Goal: Information Seeking & Learning: Find specific fact

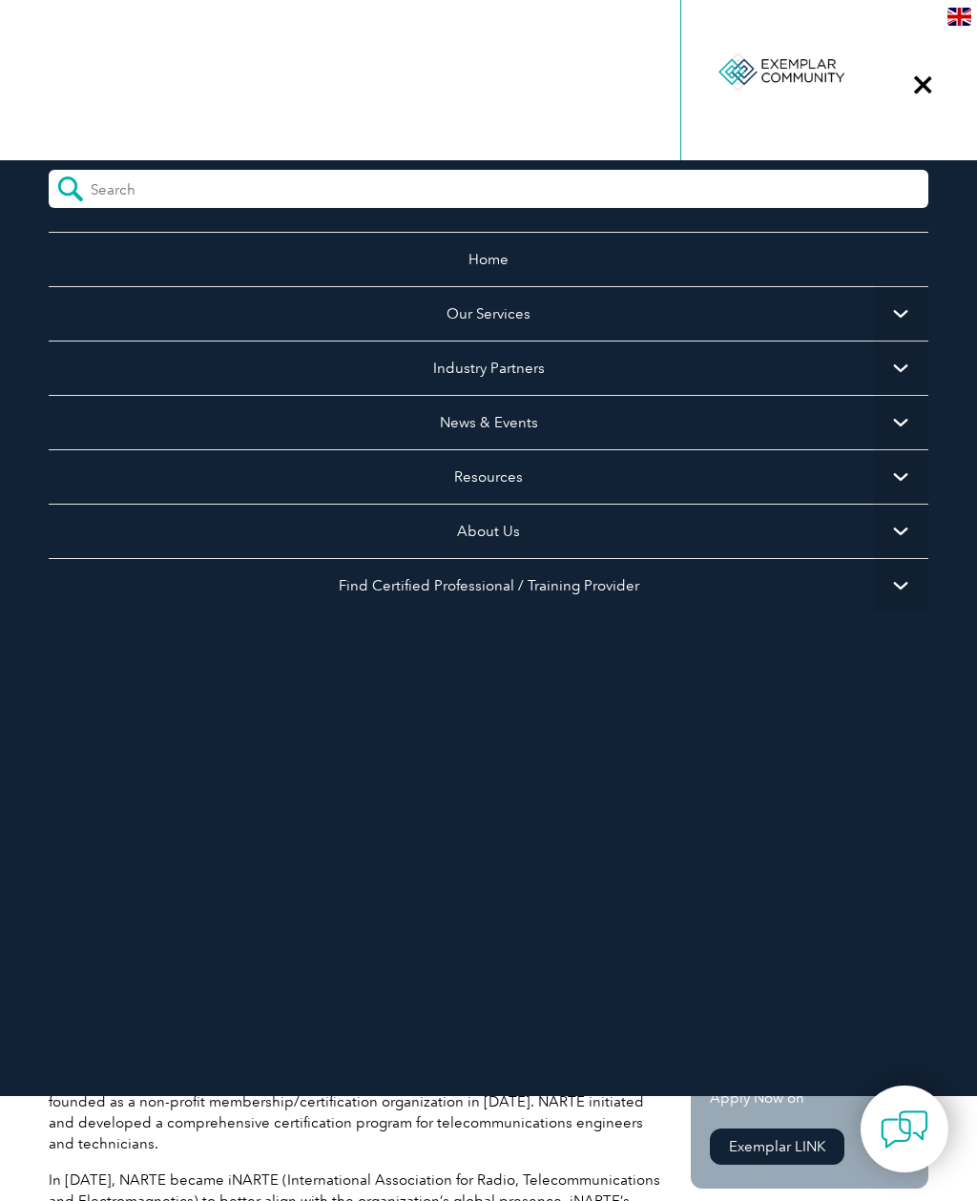
click at [908, 475] on span "▼" at bounding box center [901, 476] width 54 height 54
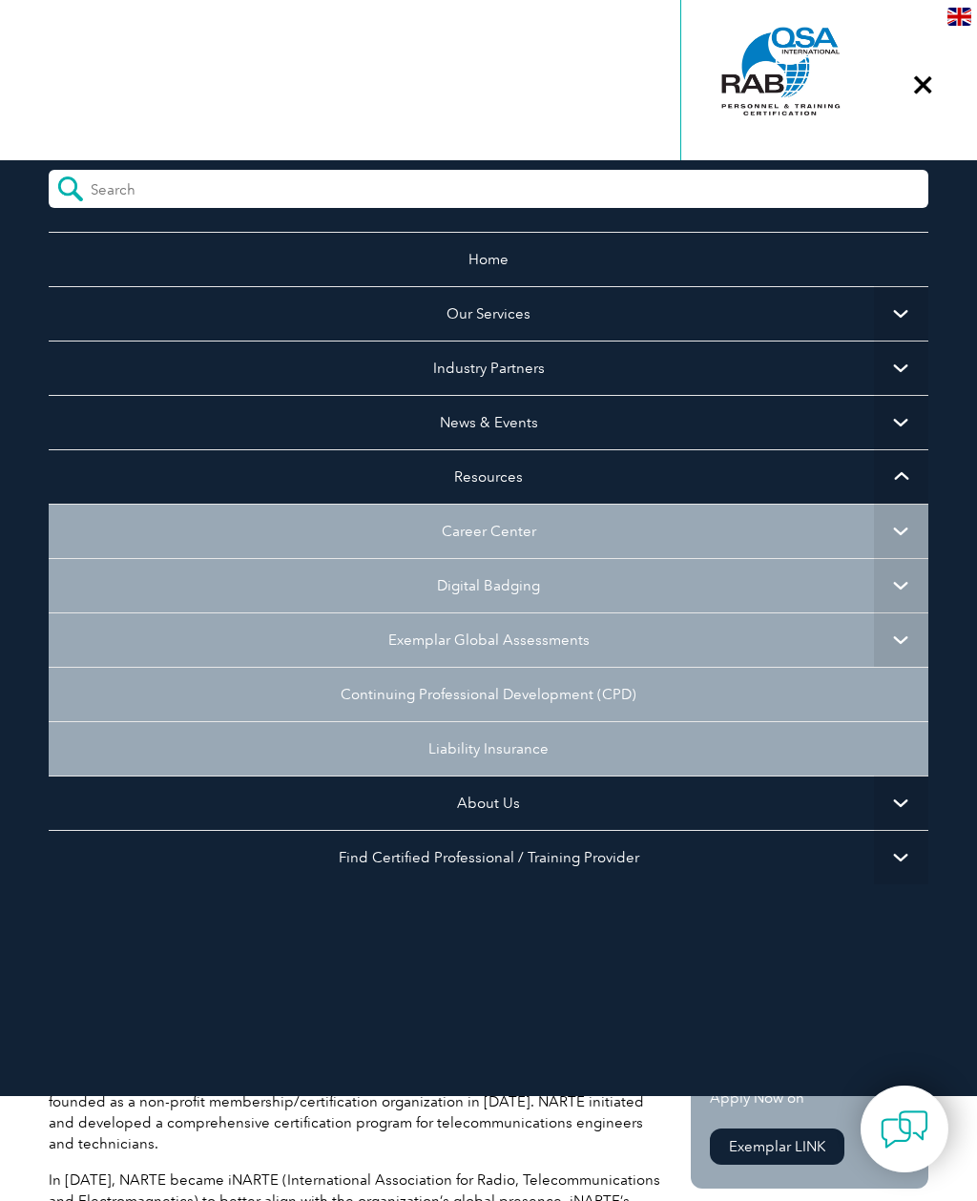
click at [908, 311] on span "▼" at bounding box center [901, 313] width 54 height 54
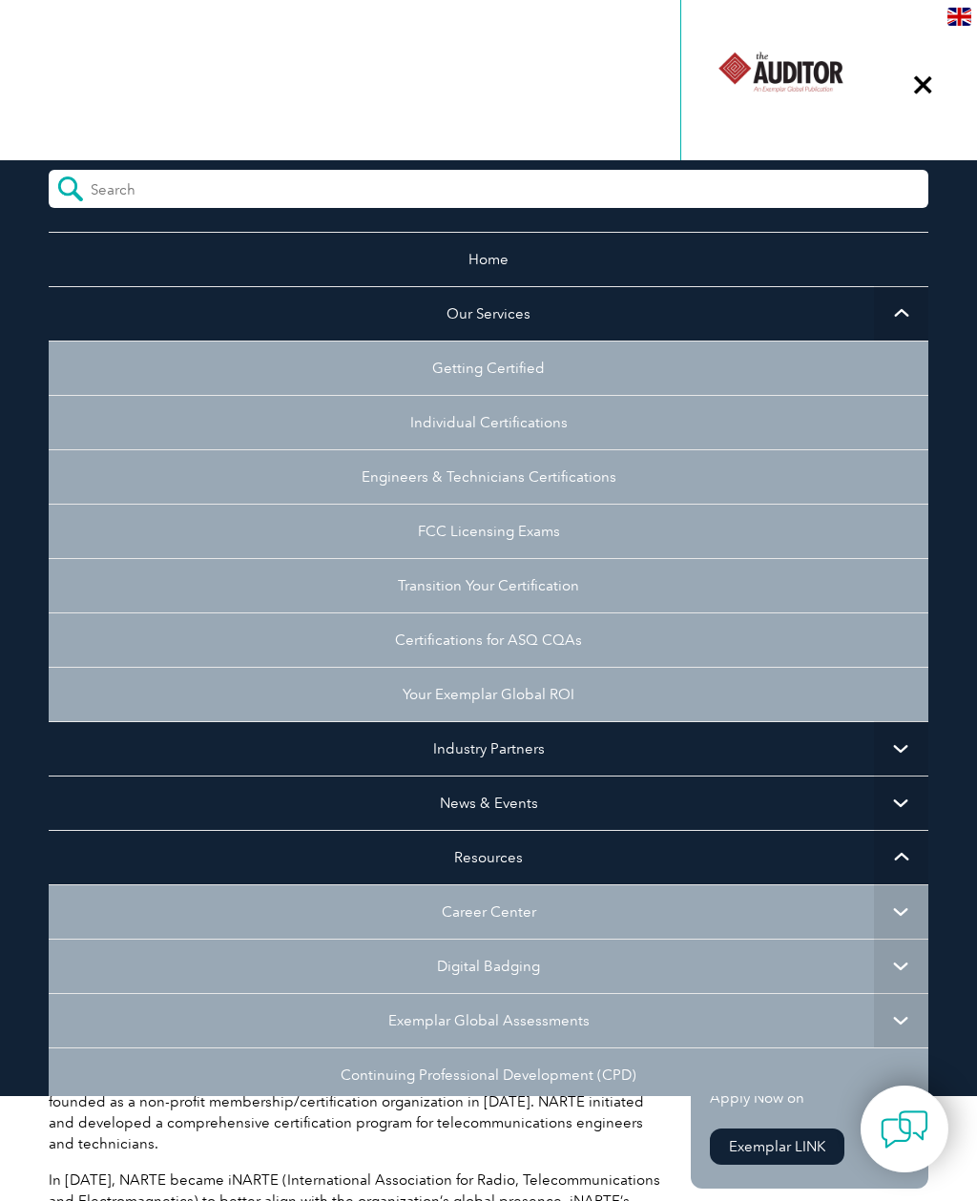
click at [596, 587] on link "Transition Your Certification" at bounding box center [489, 585] width 880 height 54
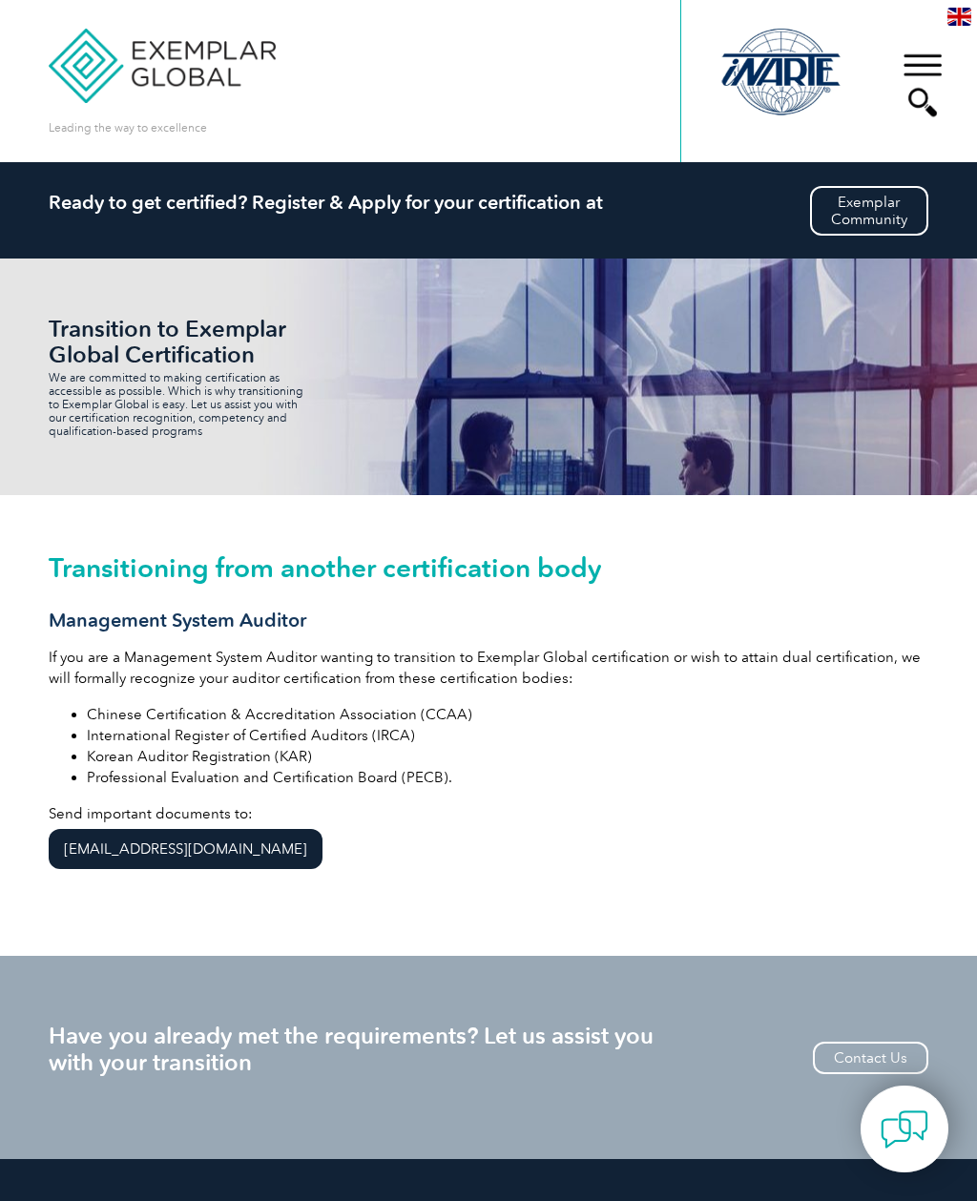
click at [927, 53] on div "▼" at bounding box center [923, 84] width 52 height 95
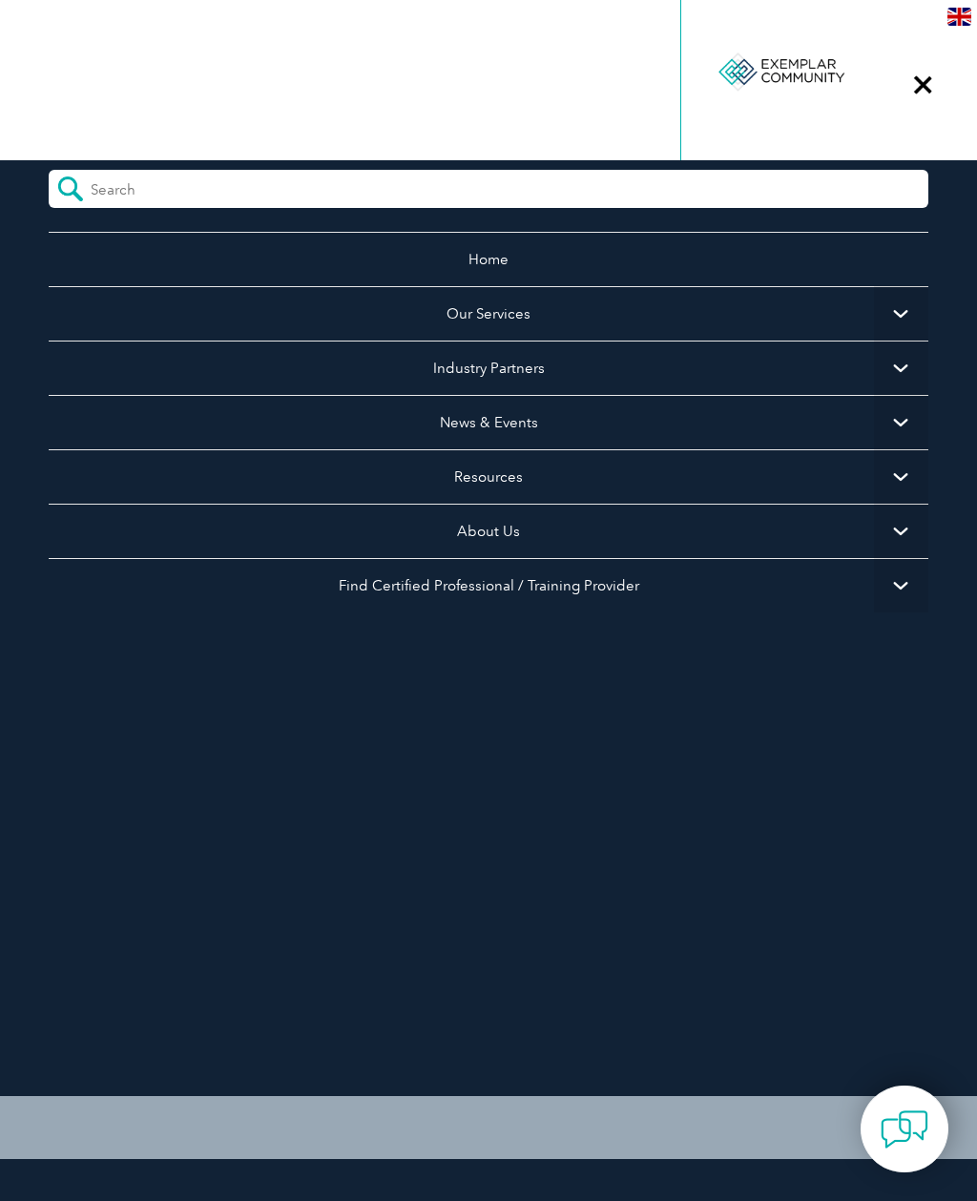
click at [906, 307] on span "▼" at bounding box center [901, 313] width 54 height 54
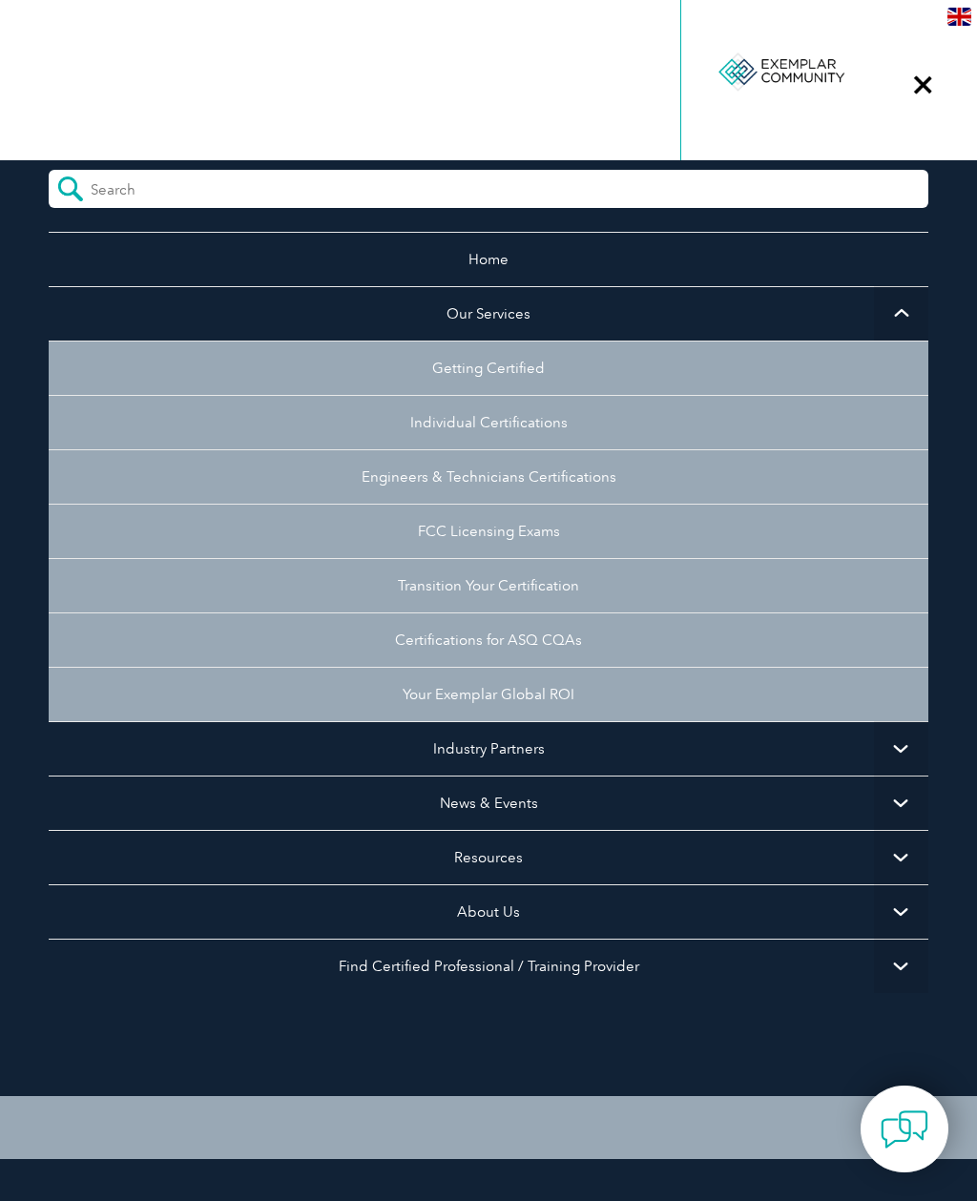
click at [545, 420] on link "Individual Certifications" at bounding box center [489, 422] width 880 height 54
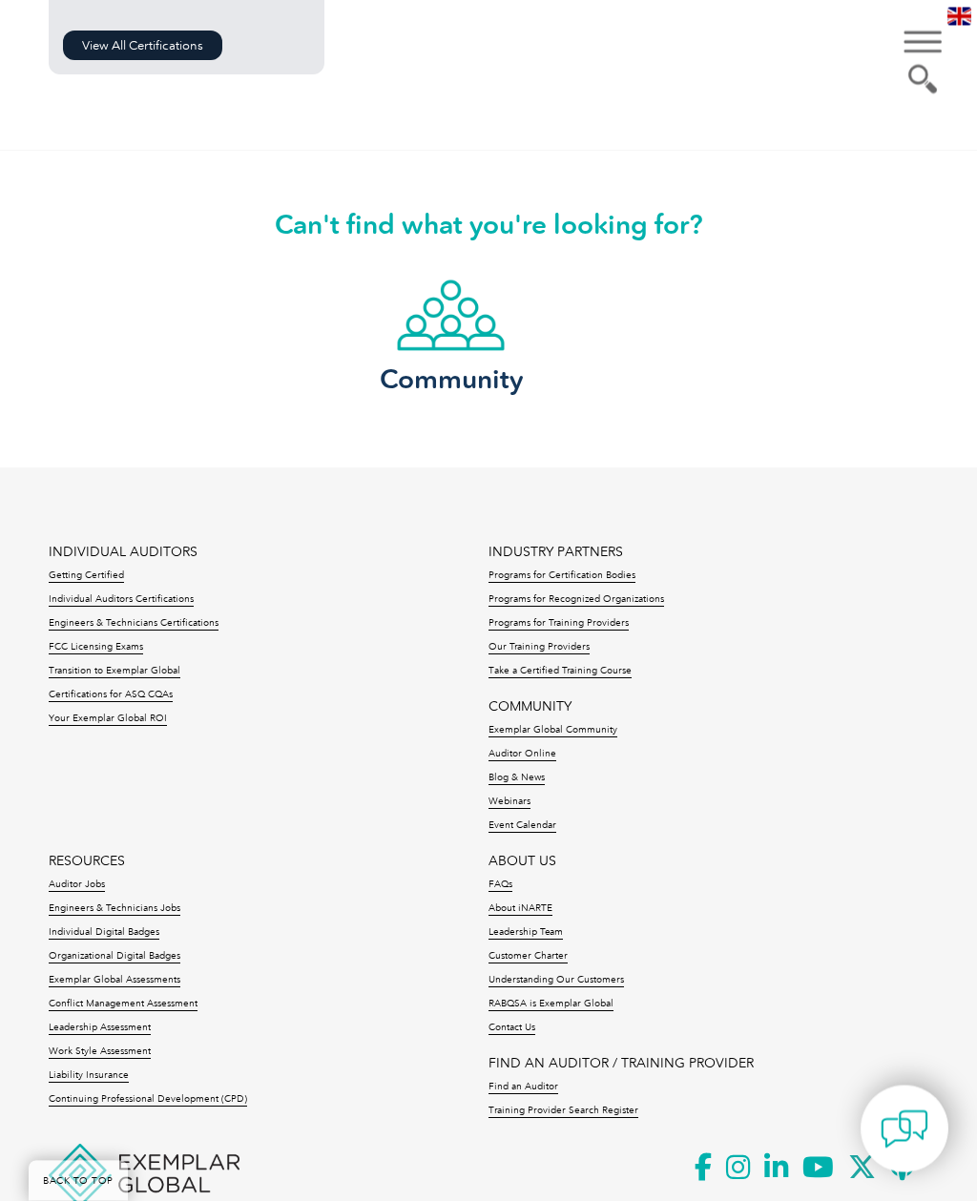
scroll to position [2359, 0]
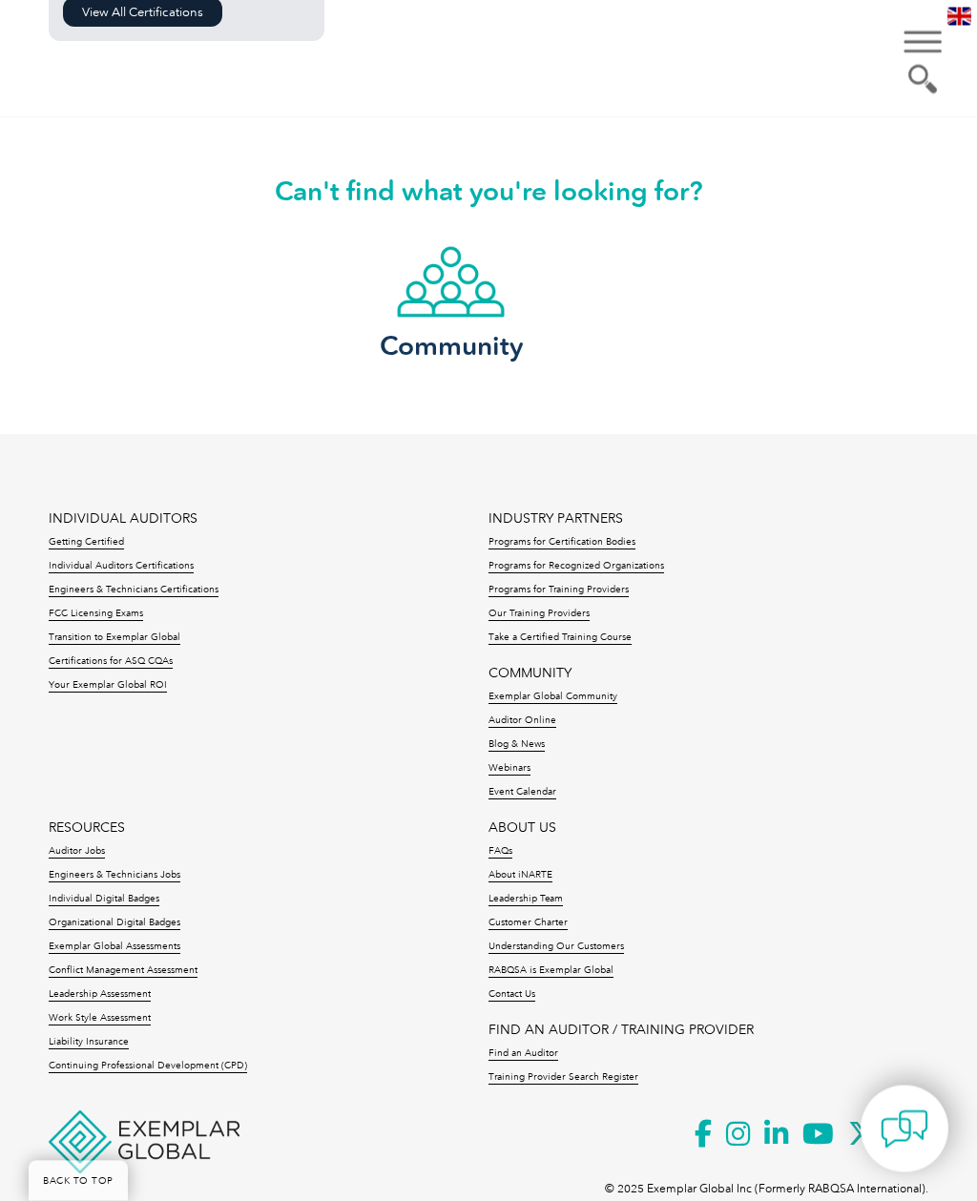
click at [504, 860] on link "FAQs" at bounding box center [501, 852] width 24 height 13
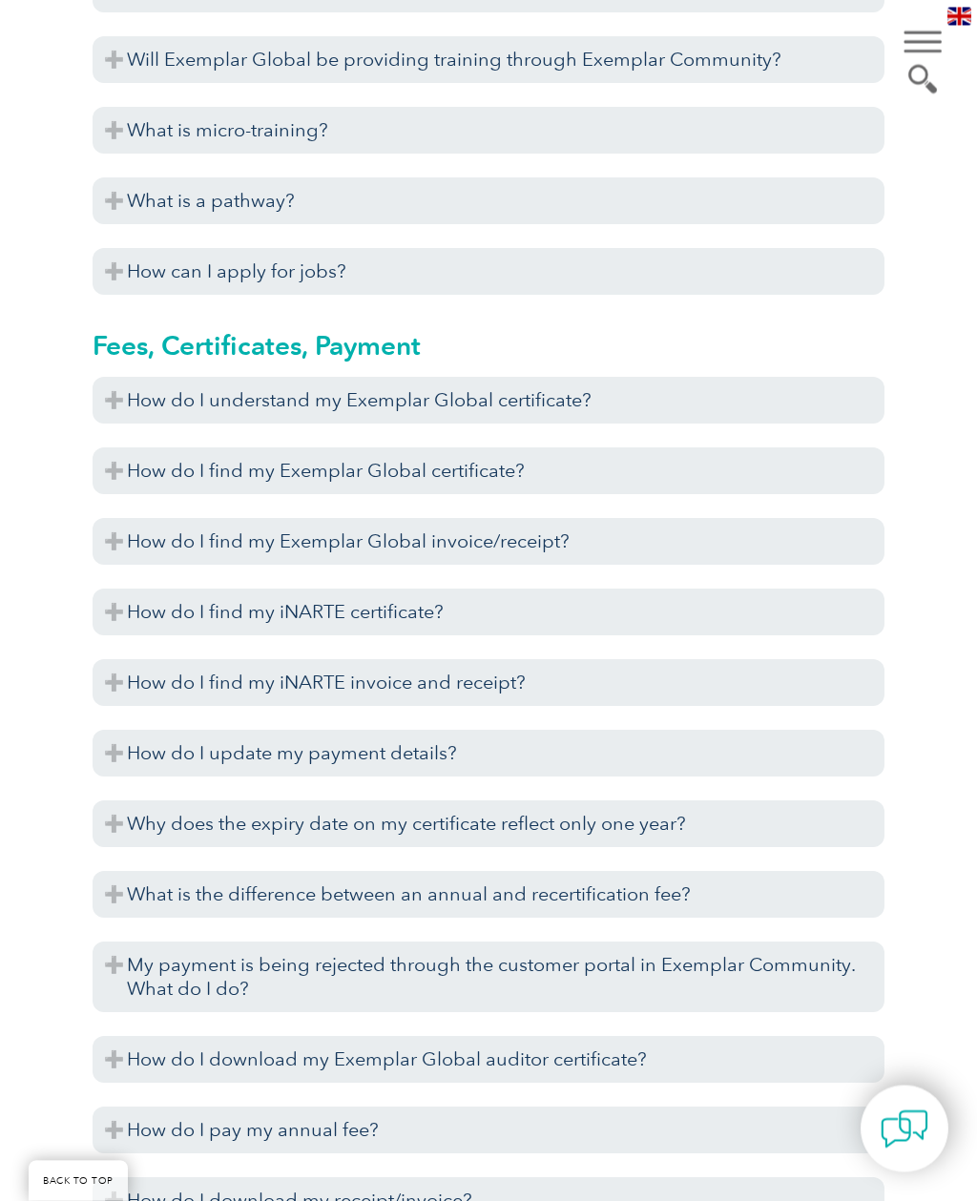
scroll to position [4302, 0]
click at [443, 597] on h3 "How do I find my iNARTE certificate?" at bounding box center [488, 612] width 791 height 47
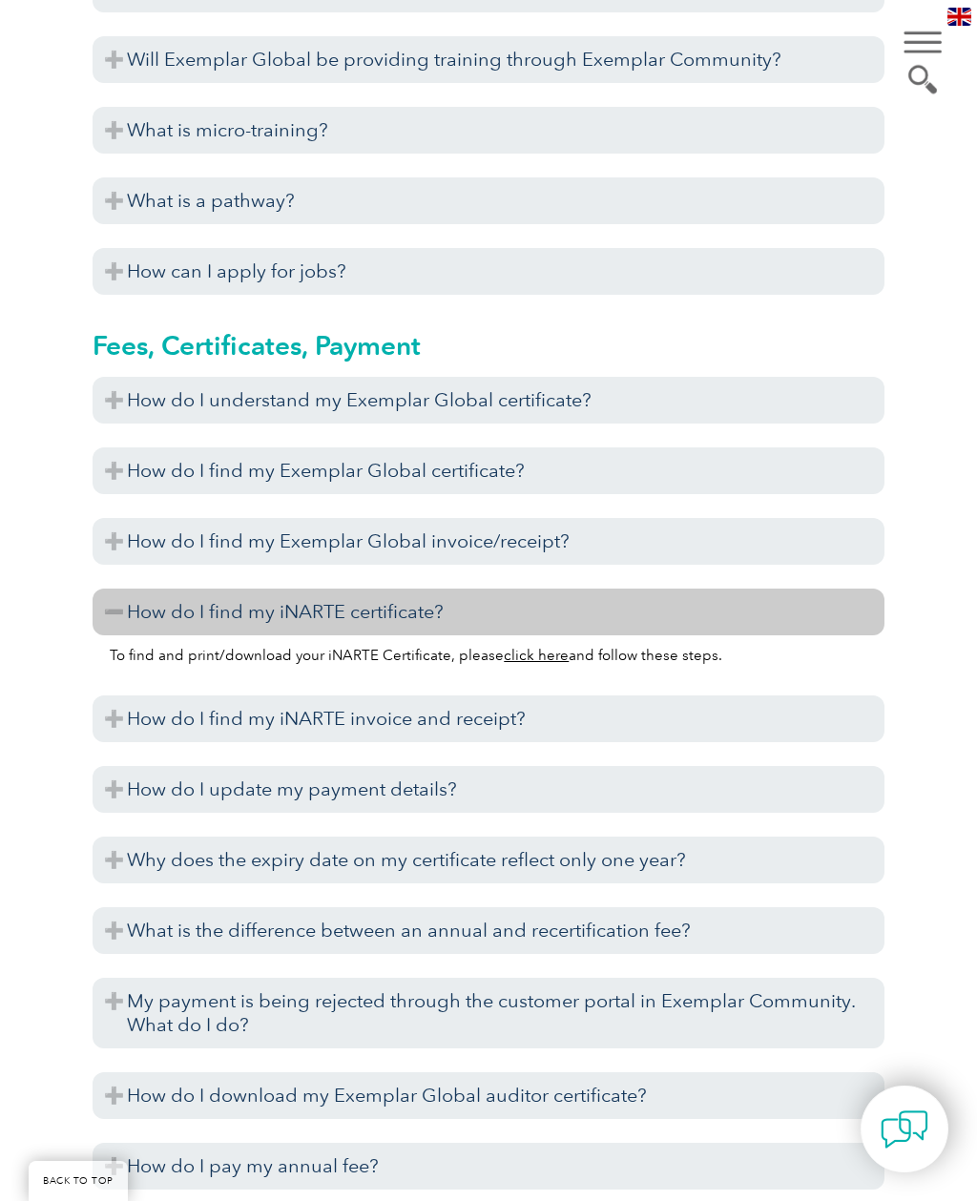
click at [539, 647] on link "click here" at bounding box center [536, 655] width 65 height 17
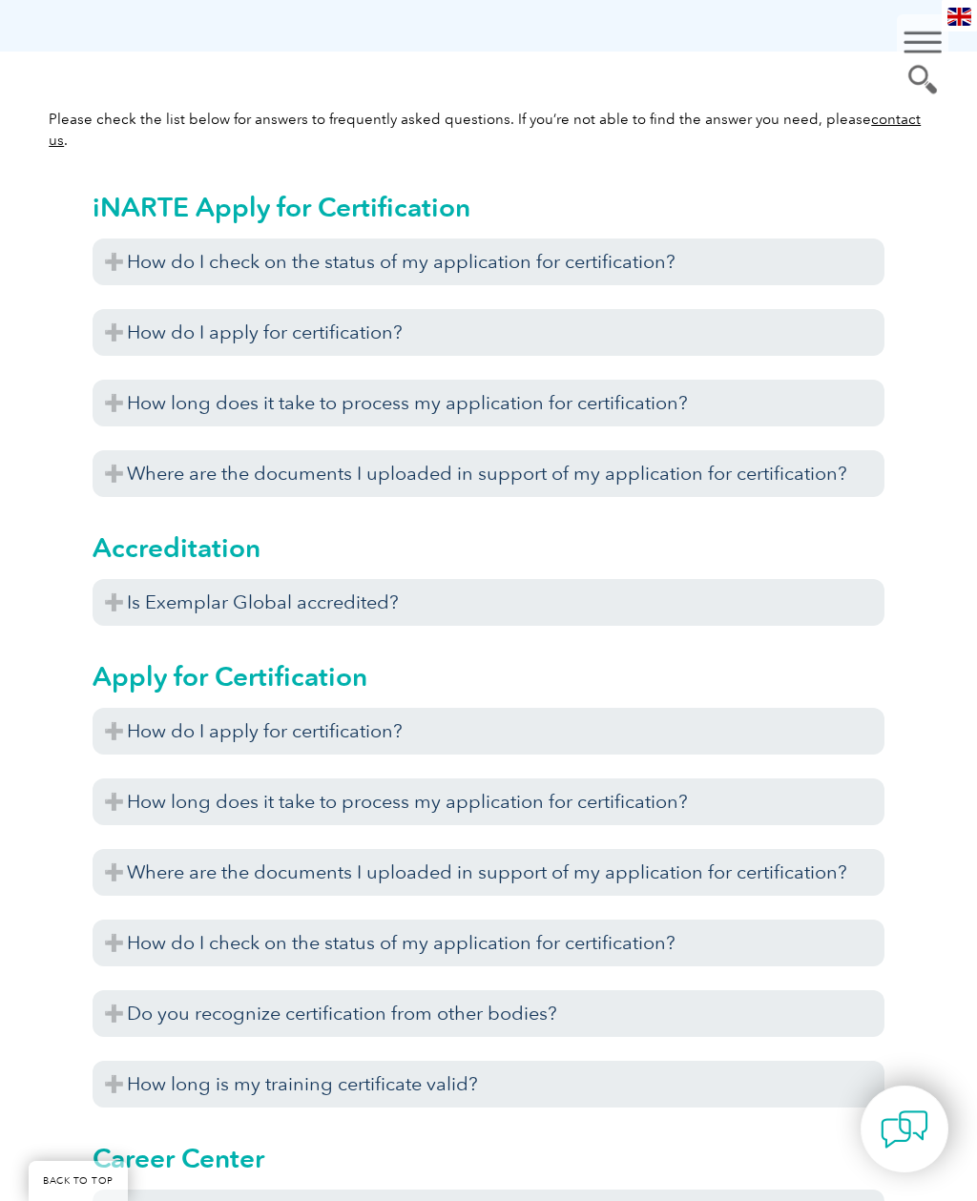
scroll to position [0, 0]
